Goal: Register for event/course

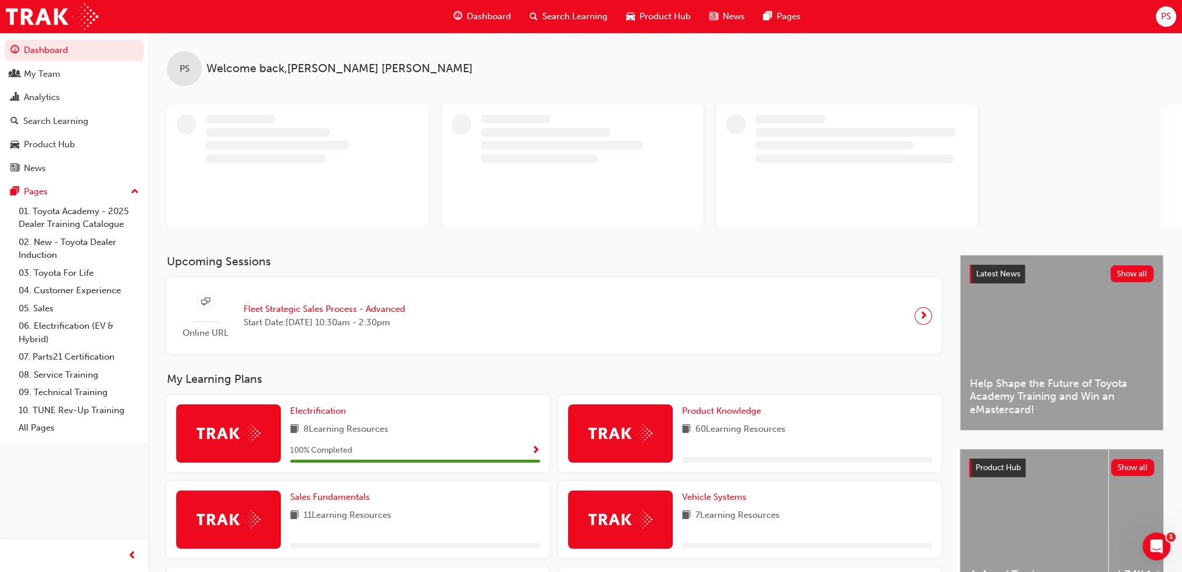
click at [326, 305] on span "Fleet Strategic Sales Process - Advanced" at bounding box center [325, 308] width 162 height 13
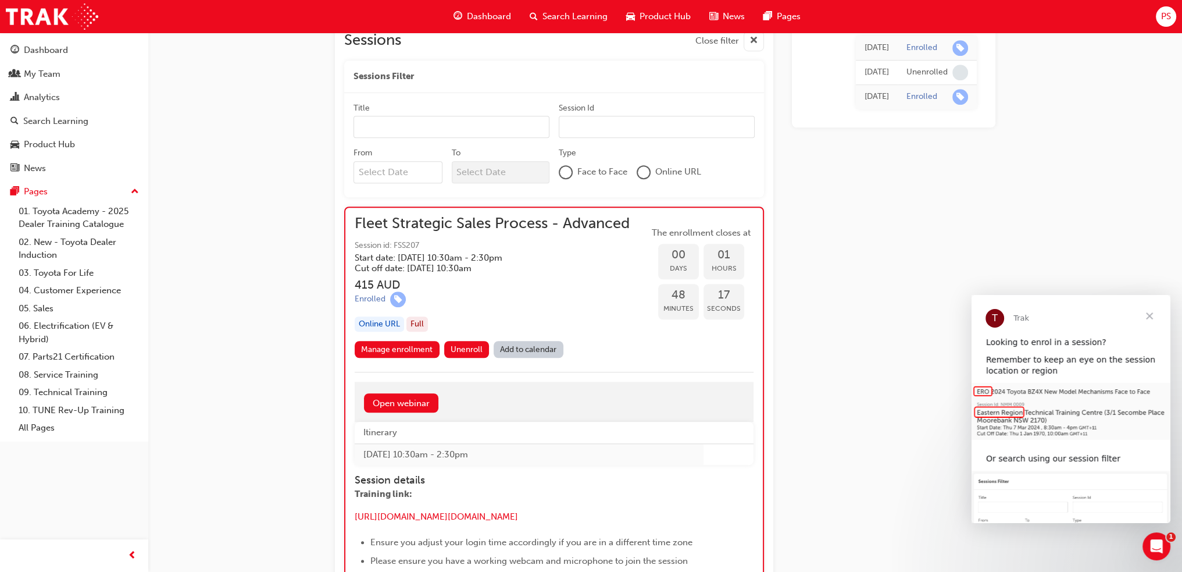
click at [1150, 314] on span "Close" at bounding box center [1150, 316] width 42 height 42
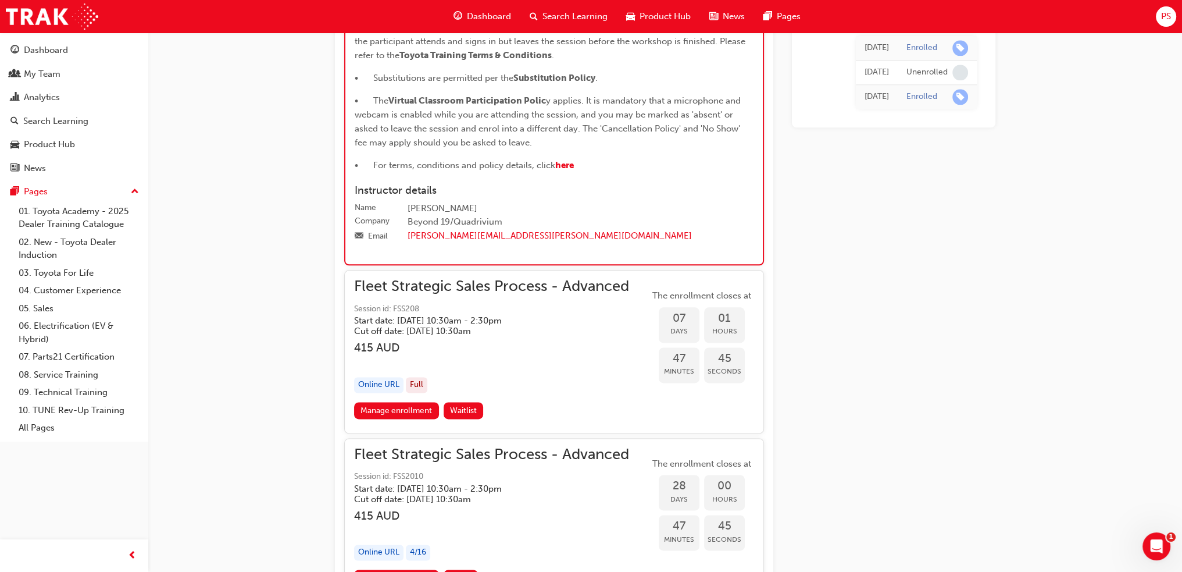
scroll to position [1991, 0]
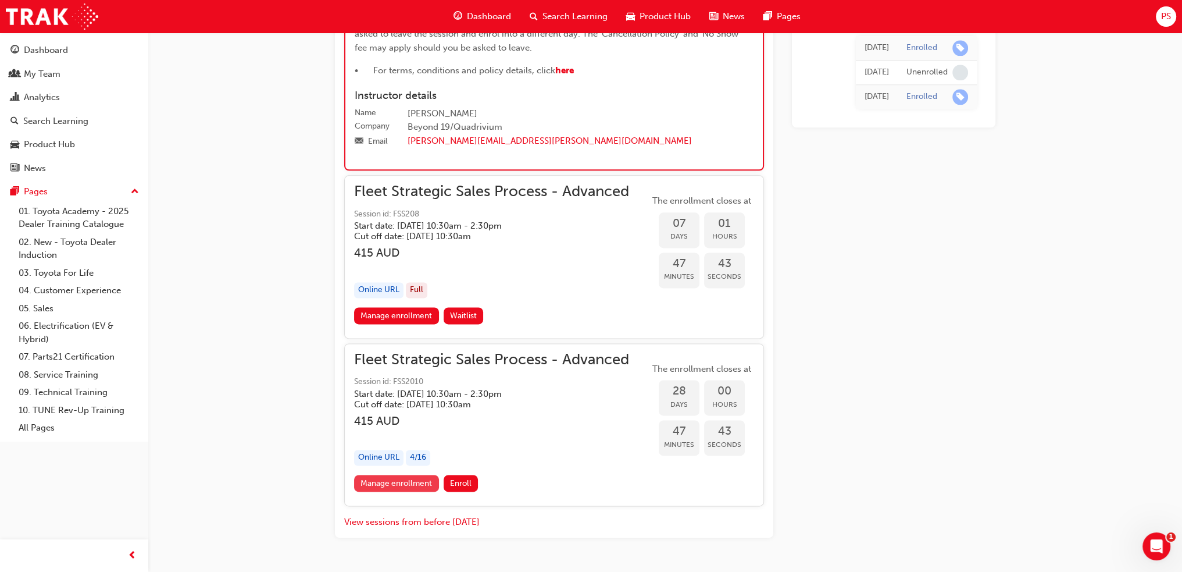
click at [403, 491] on link "Manage enrollment" at bounding box center [396, 483] width 85 height 17
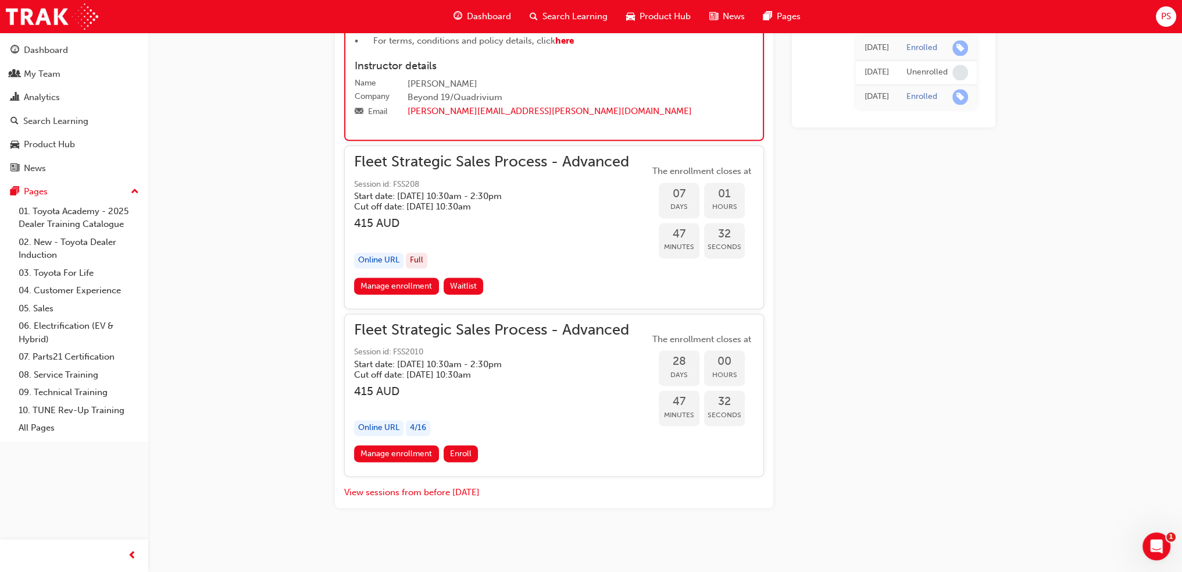
scroll to position [2037, 0]
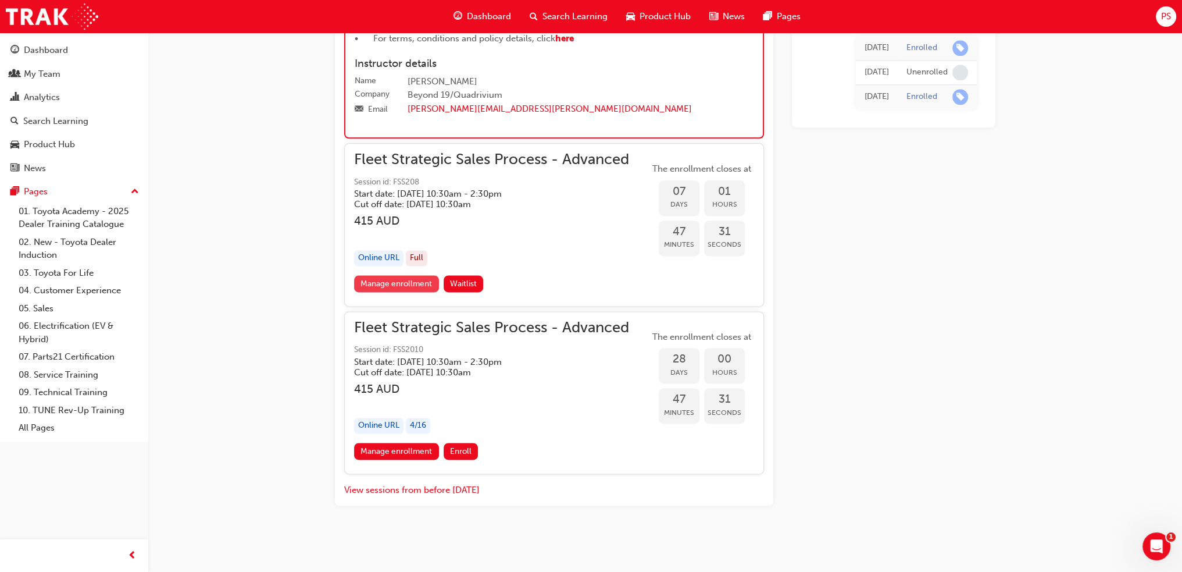
click at [393, 286] on link "Manage enrollment" at bounding box center [396, 283] width 85 height 17
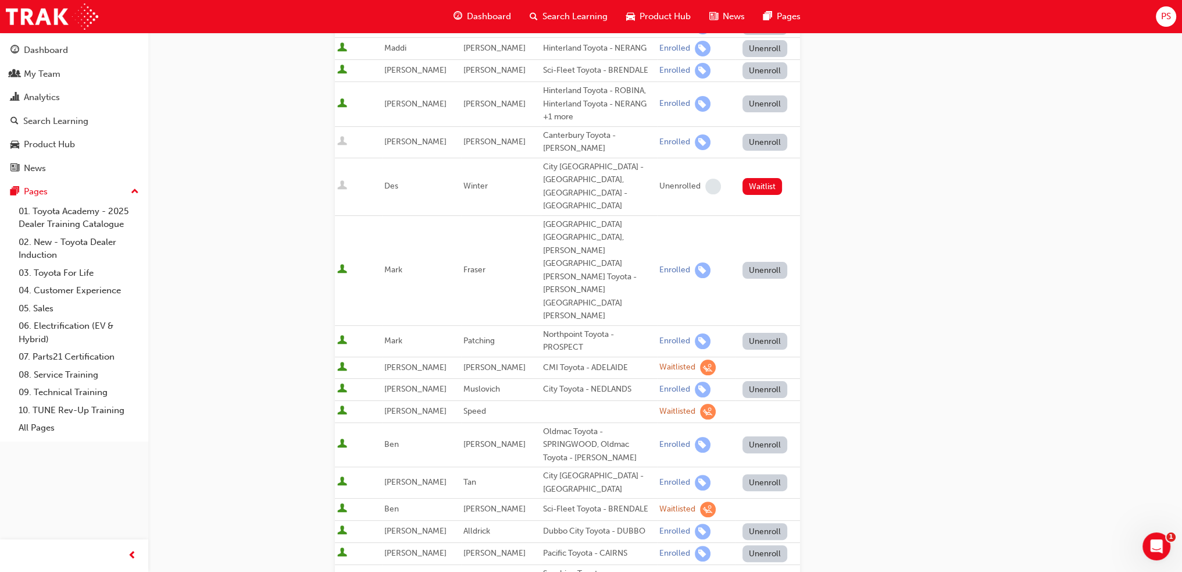
scroll to position [291, 0]
click at [700, 359] on span "learningRecordVerb_WAITLIST-icon" at bounding box center [708, 367] width 16 height 16
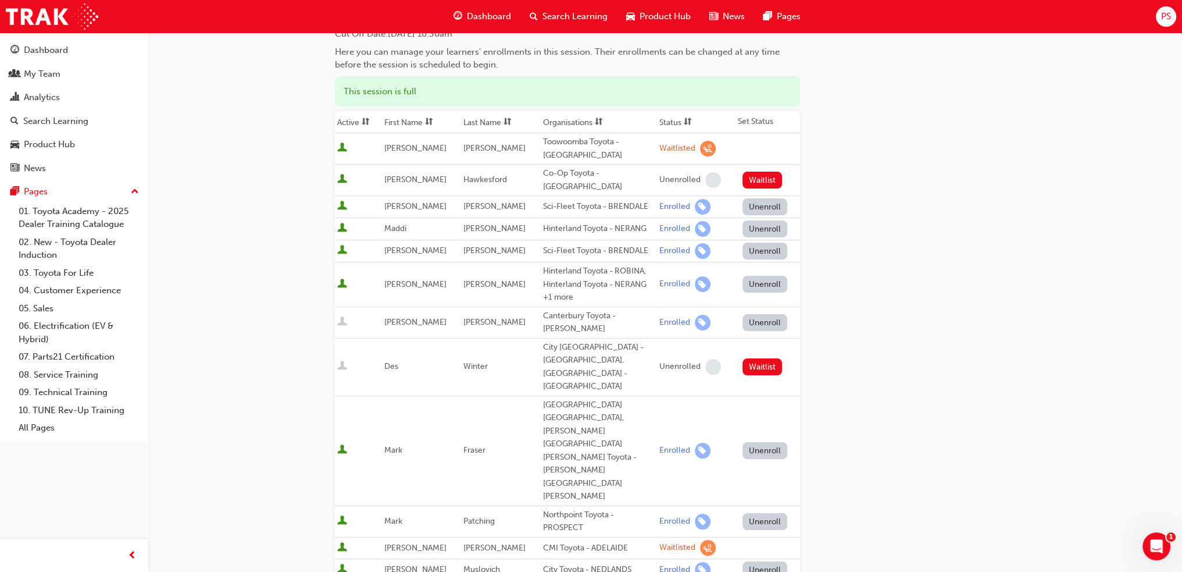
scroll to position [58, 0]
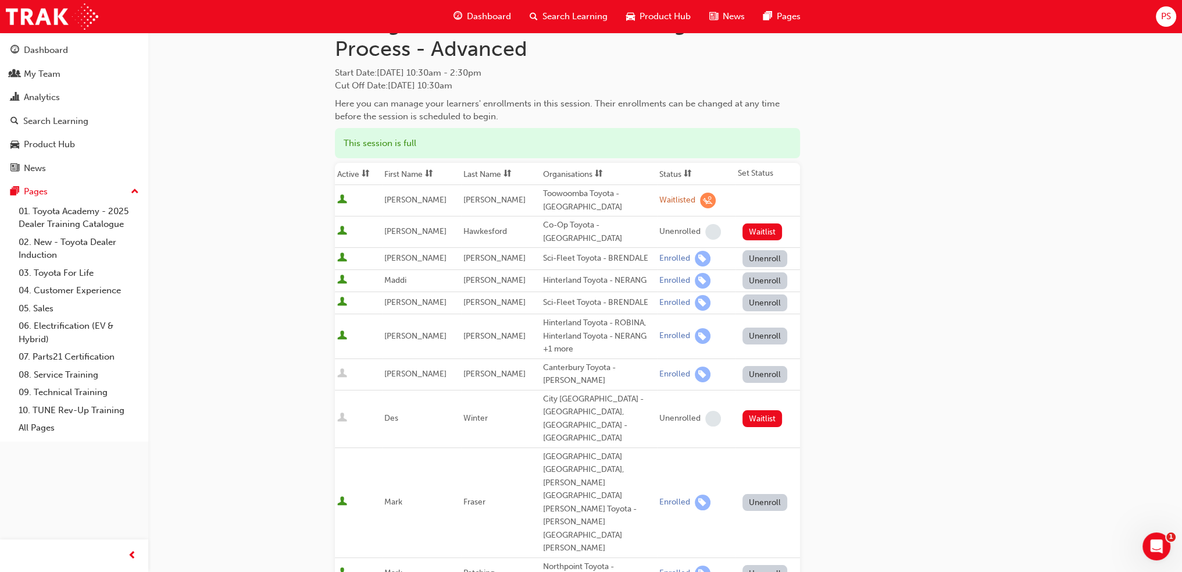
click at [565, 169] on th "Organisations" at bounding box center [599, 174] width 116 height 22
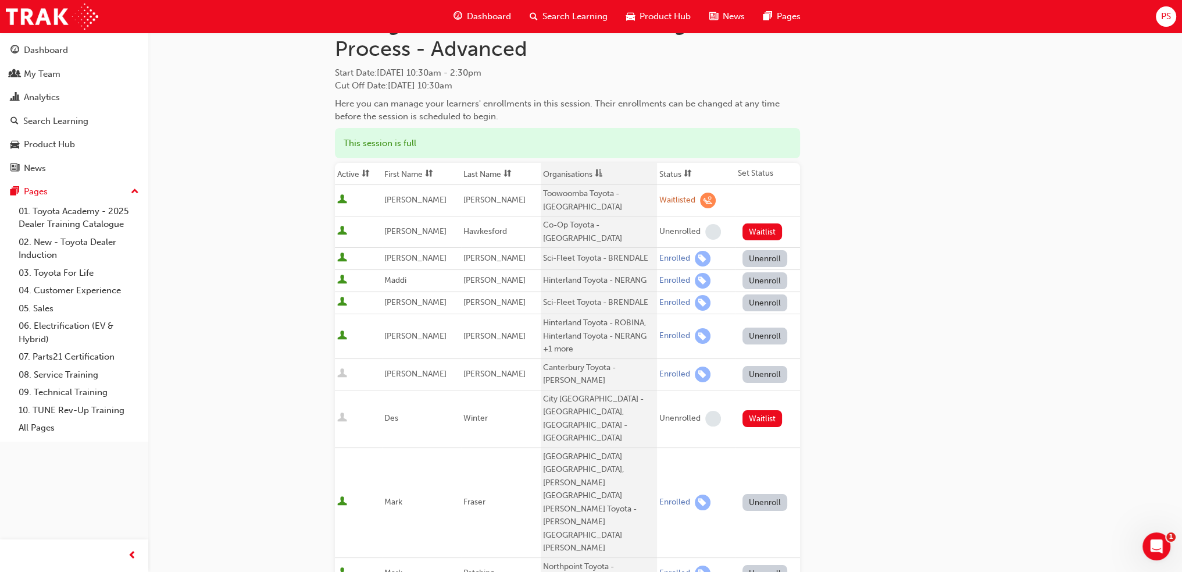
click at [544, 171] on th "Organisations" at bounding box center [599, 174] width 116 height 22
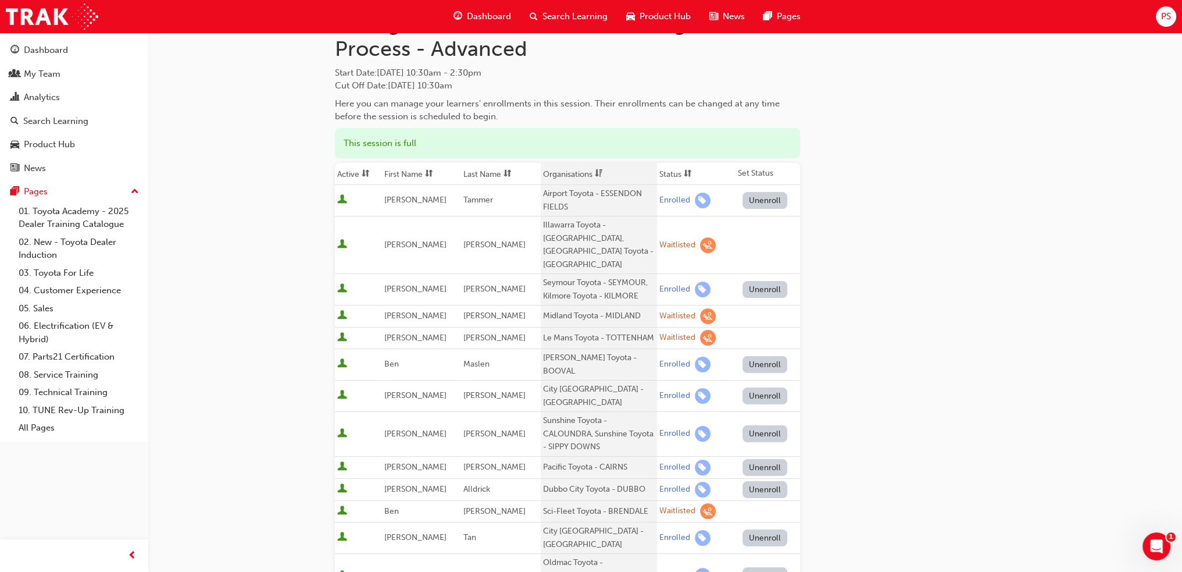
scroll to position [0, 0]
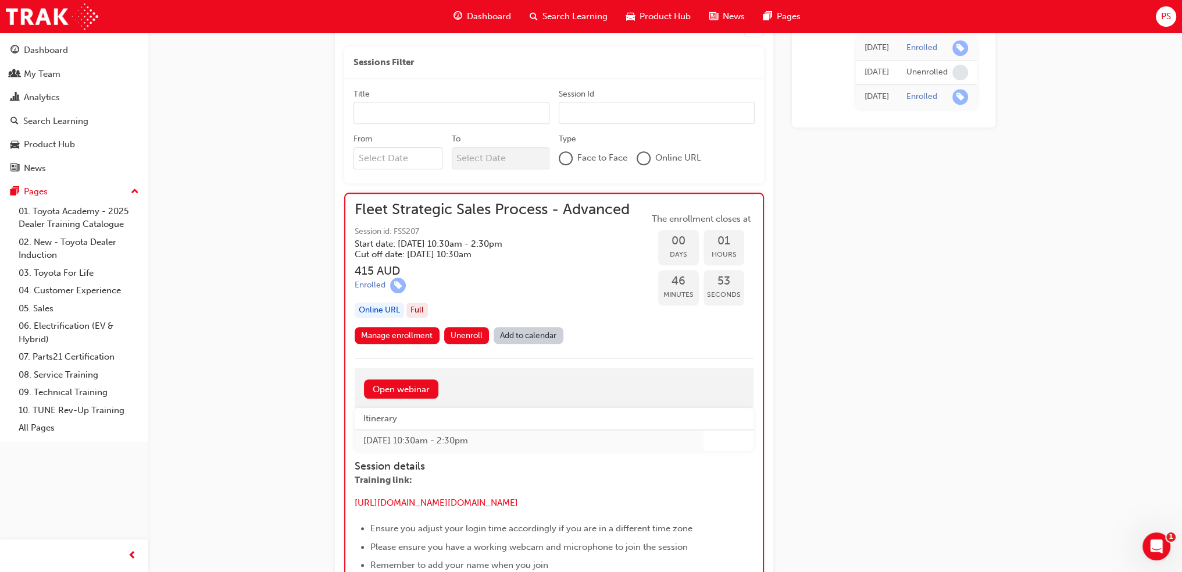
scroll to position [1165, 0]
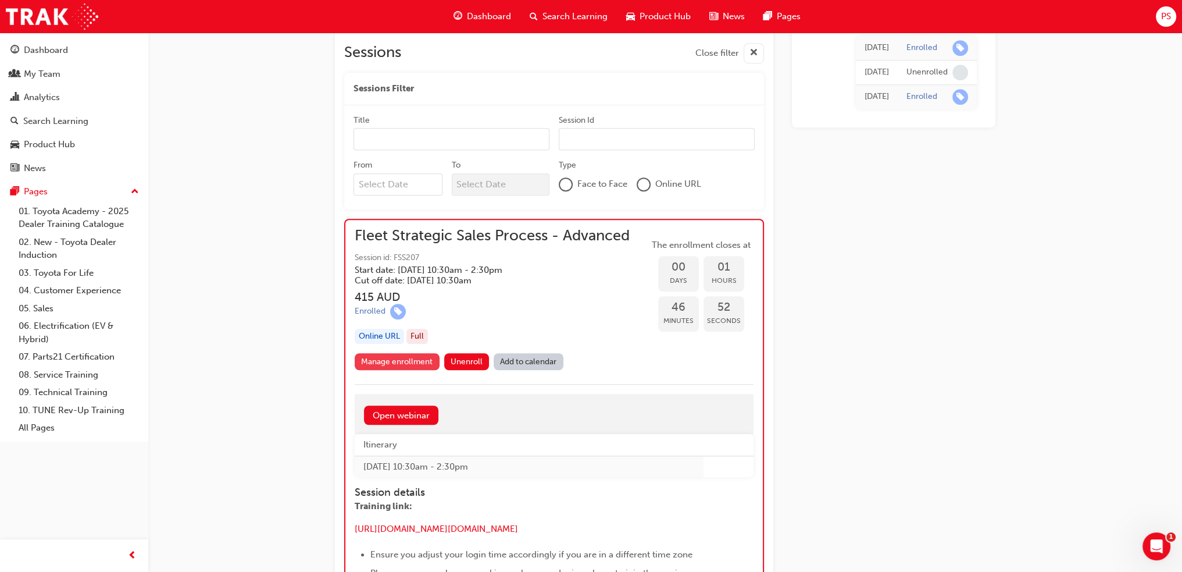
click at [397, 364] on link "Manage enrollment" at bounding box center [397, 361] width 85 height 17
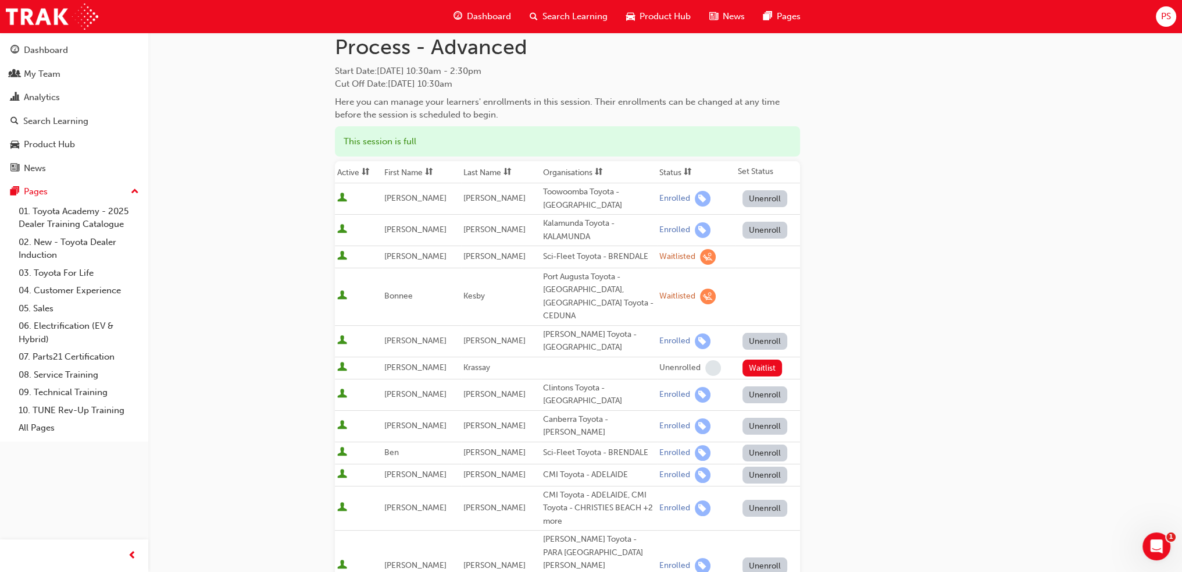
scroll to position [116, 0]
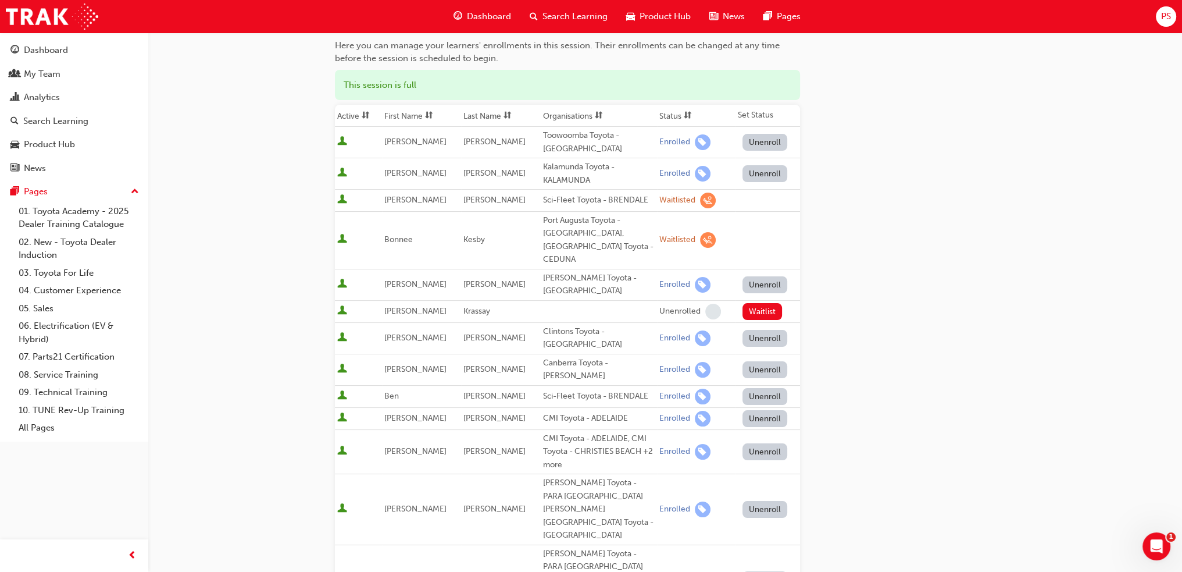
click at [546, 114] on th "Organisations" at bounding box center [599, 116] width 116 height 22
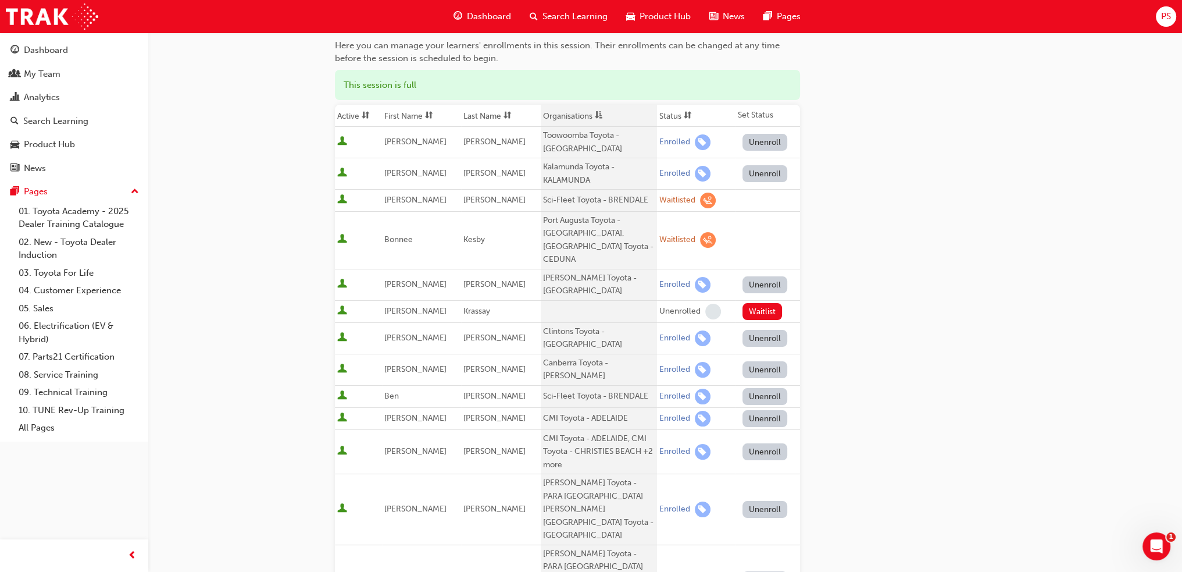
click at [546, 114] on th "Organisations" at bounding box center [599, 116] width 116 height 22
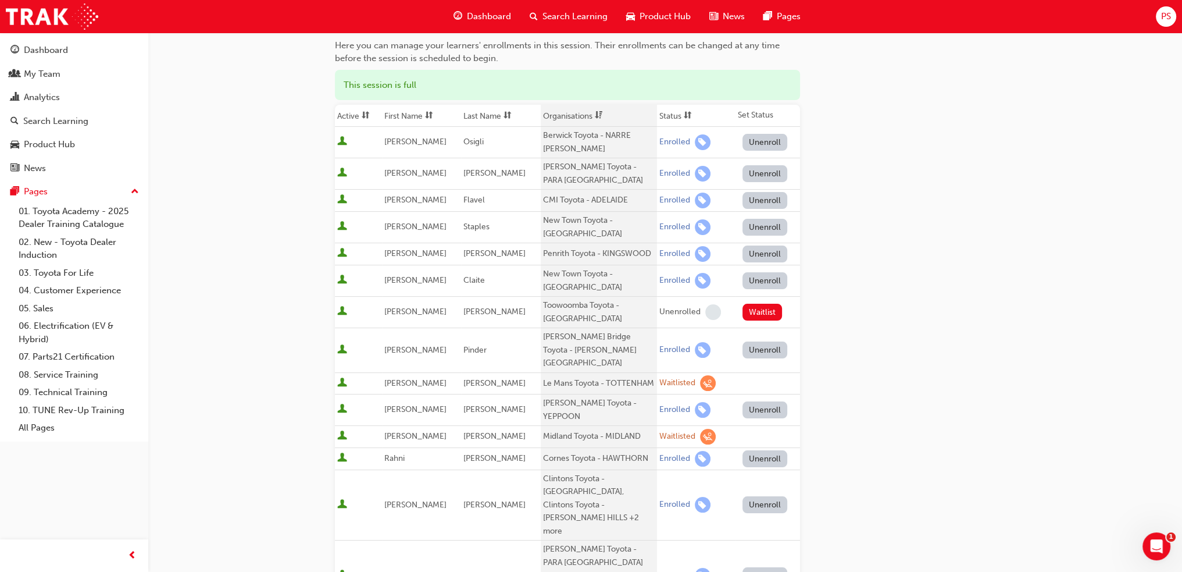
click at [546, 114] on th "Organisations" at bounding box center [599, 116] width 116 height 22
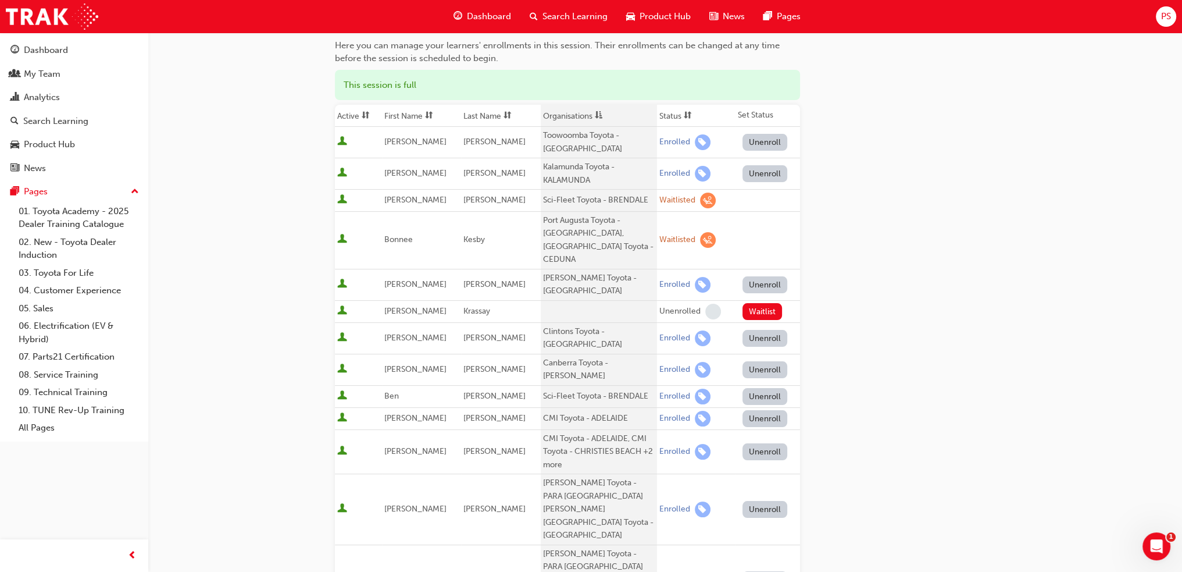
click at [546, 114] on th "Organisations" at bounding box center [599, 116] width 116 height 22
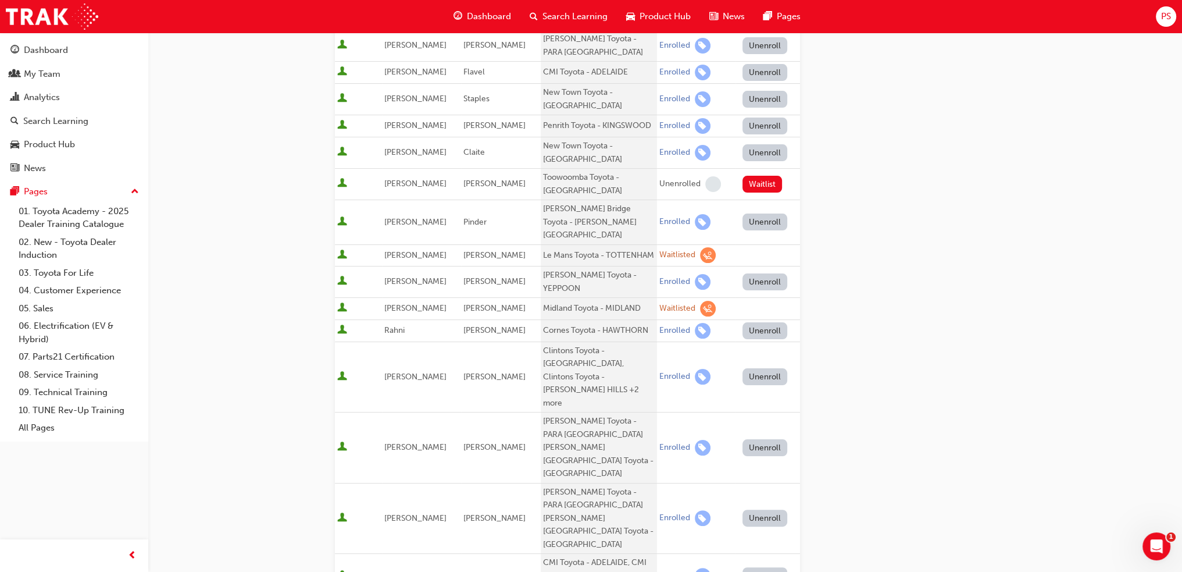
scroll to position [174, 0]
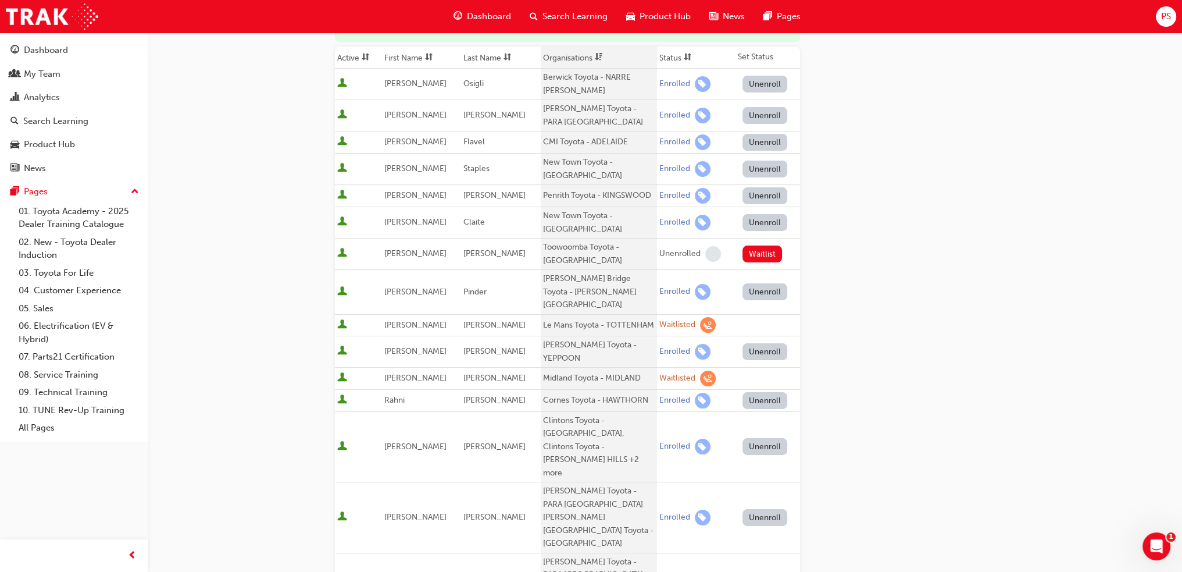
click at [464, 57] on th "Last Name" at bounding box center [500, 58] width 79 height 22
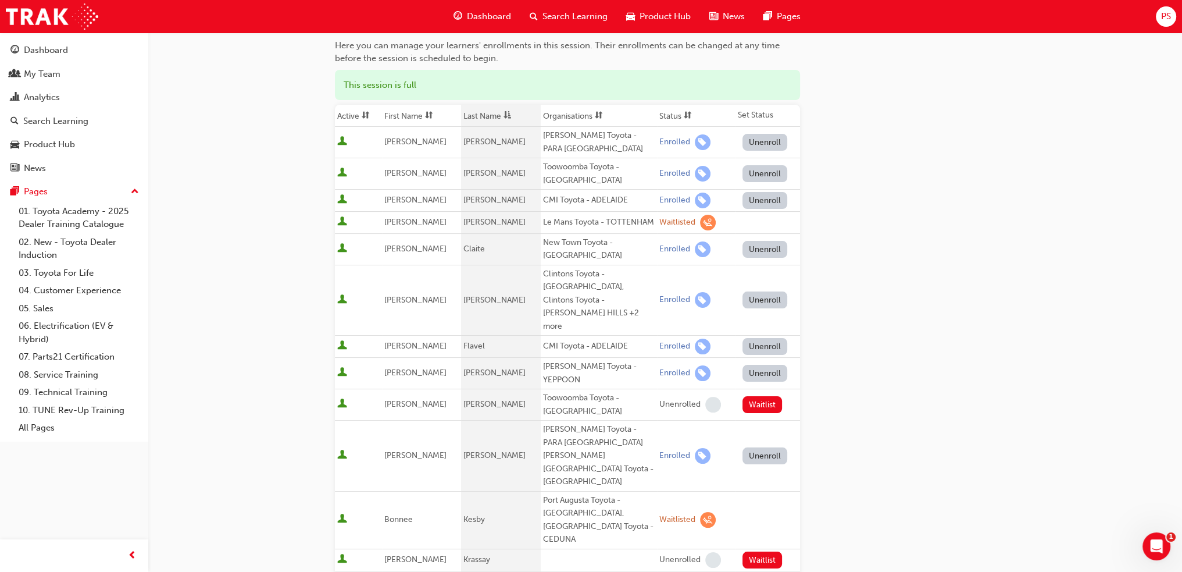
scroll to position [0, 0]
